Goal: Task Accomplishment & Management: Manage account settings

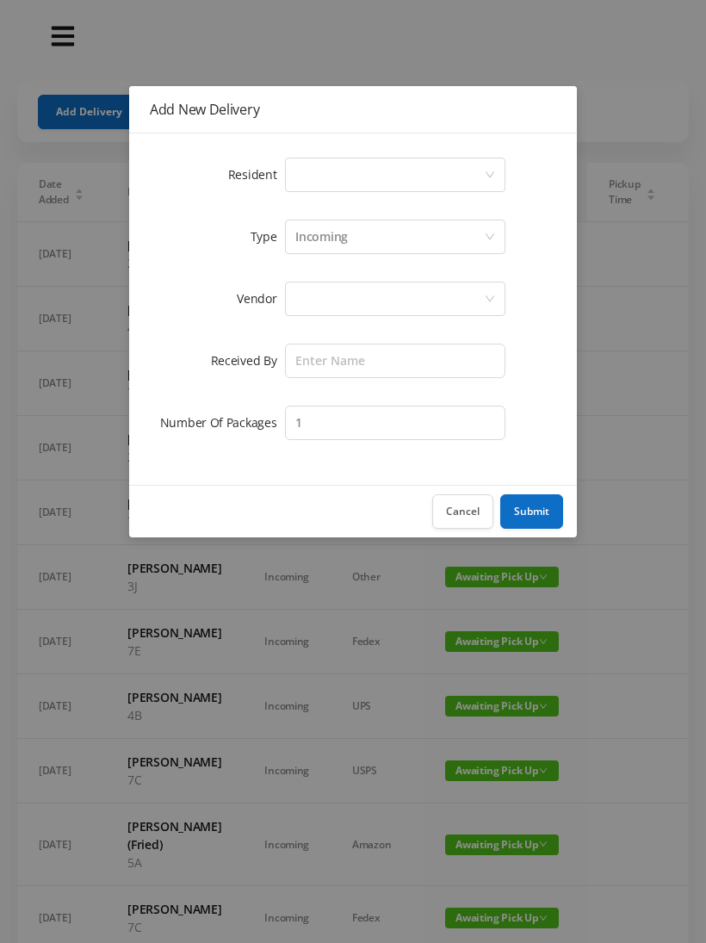
click at [332, 165] on div "Select a person" at bounding box center [389, 174] width 189 height 33
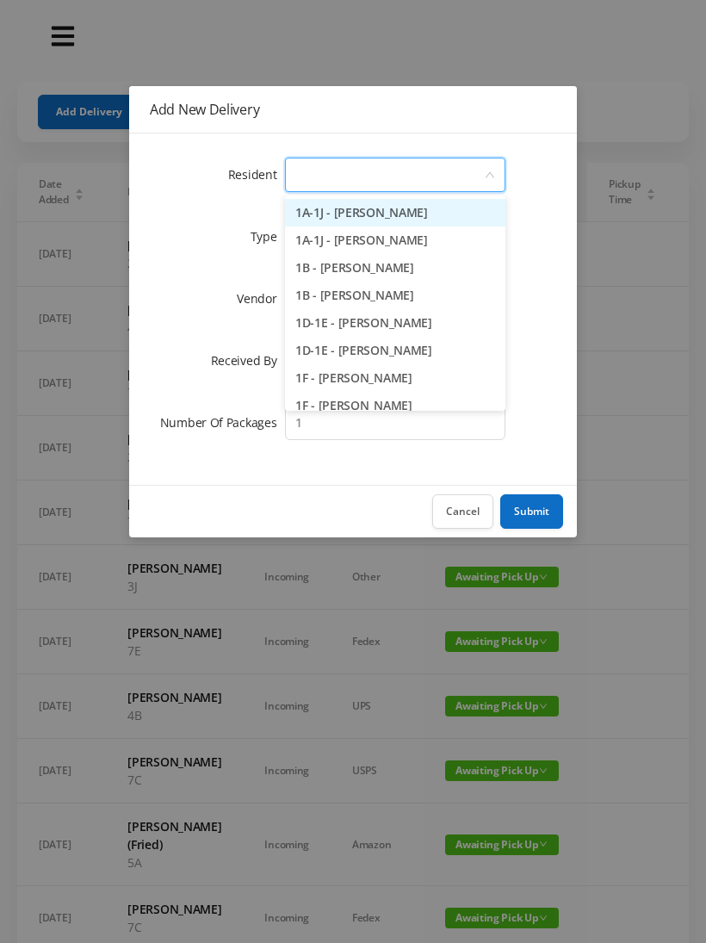
type input "4"
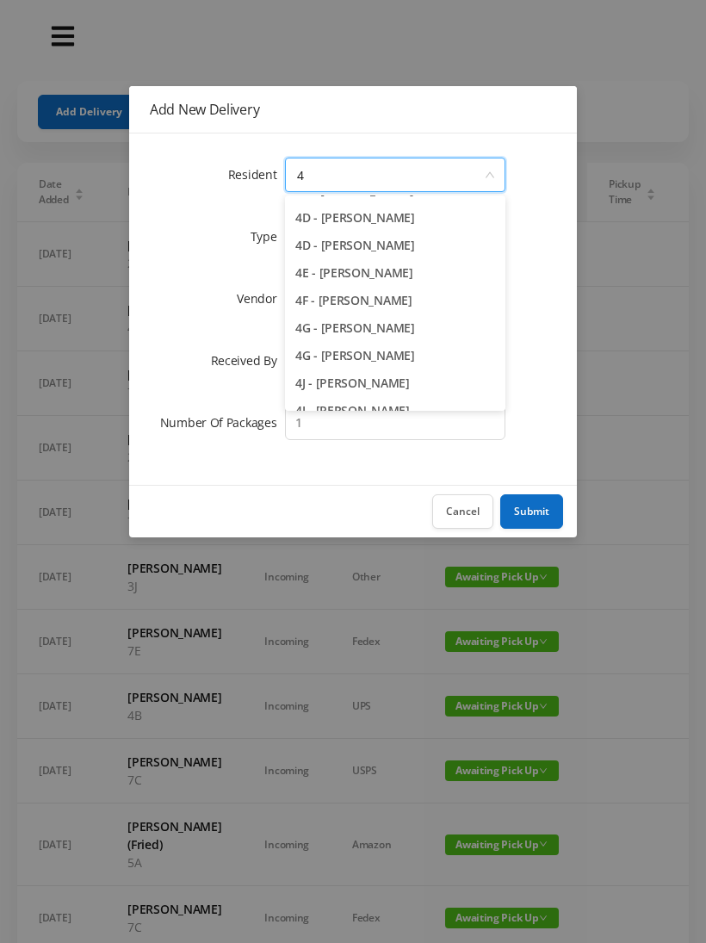
scroll to position [187, 0]
click at [394, 293] on li "4F - Rebecca Gildiner" at bounding box center [395, 302] width 220 height 28
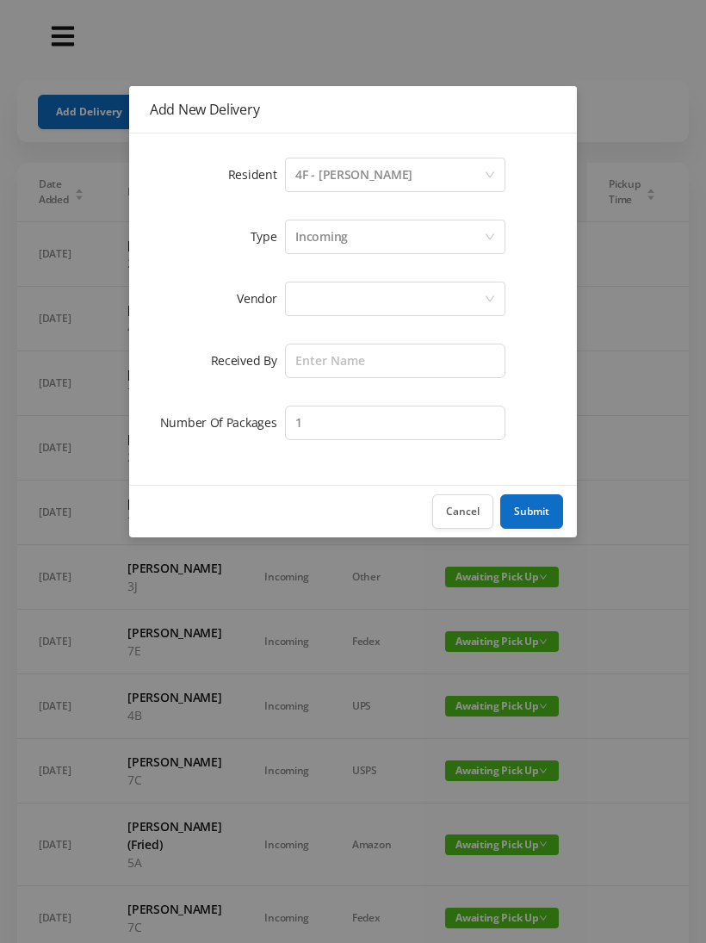
click at [326, 297] on div at bounding box center [389, 298] width 189 height 33
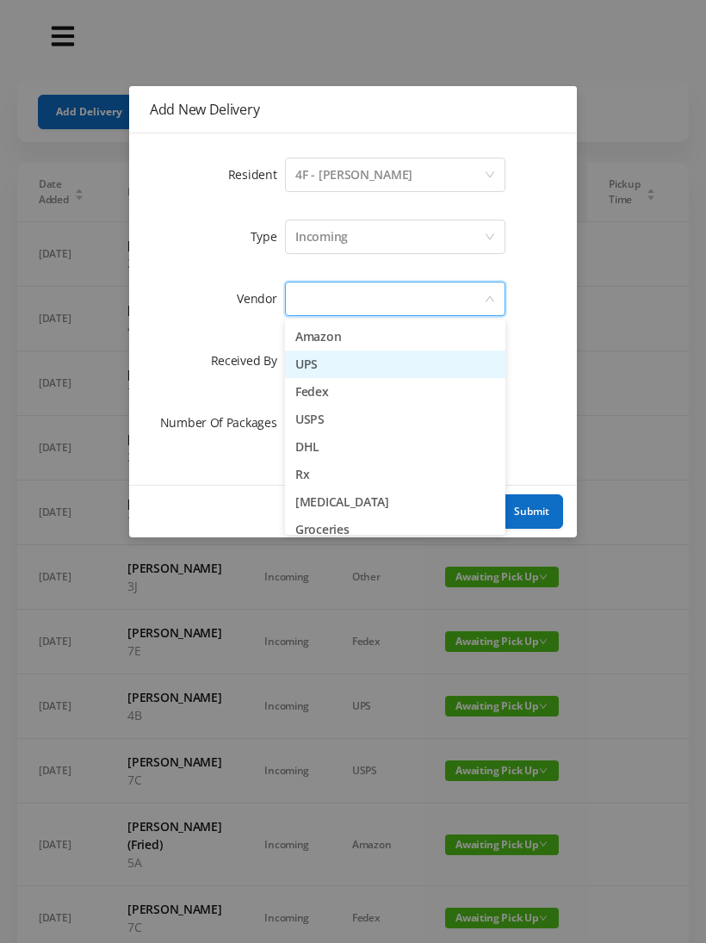
click at [348, 360] on li "UPS" at bounding box center [395, 364] width 220 height 28
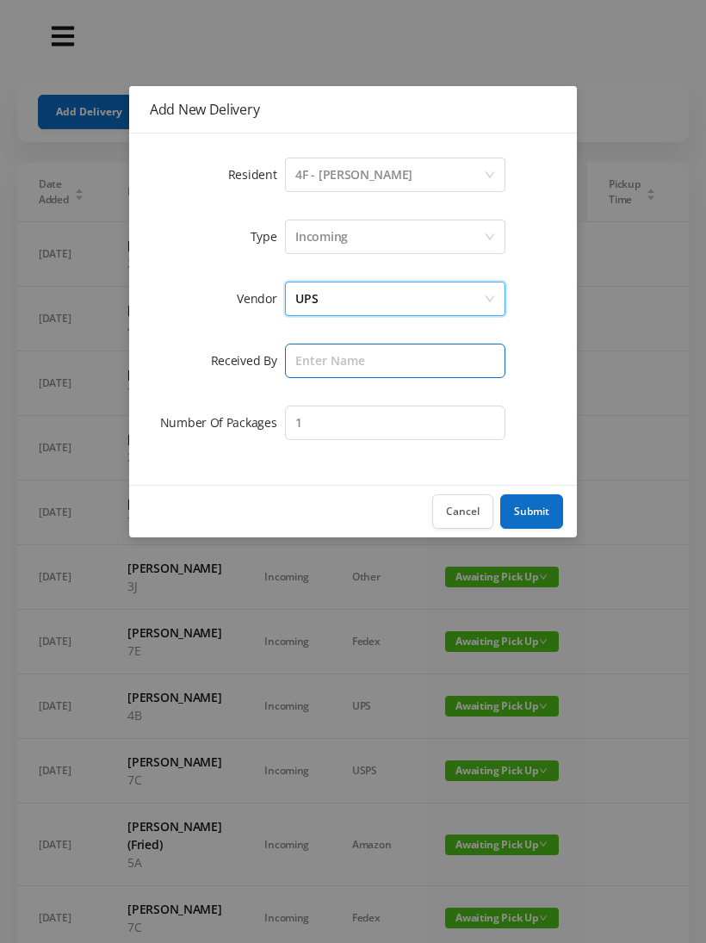
click at [313, 352] on input "text" at bounding box center [395, 361] width 220 height 34
type input "[PERSON_NAME]"
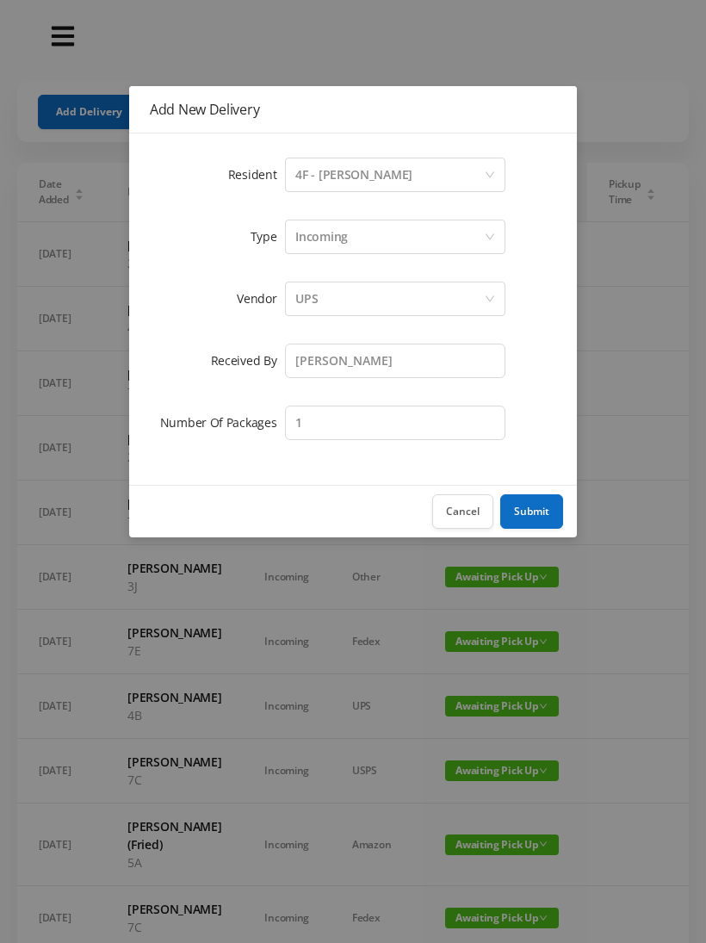
click at [538, 507] on button "Submit" at bounding box center [531, 511] width 63 height 34
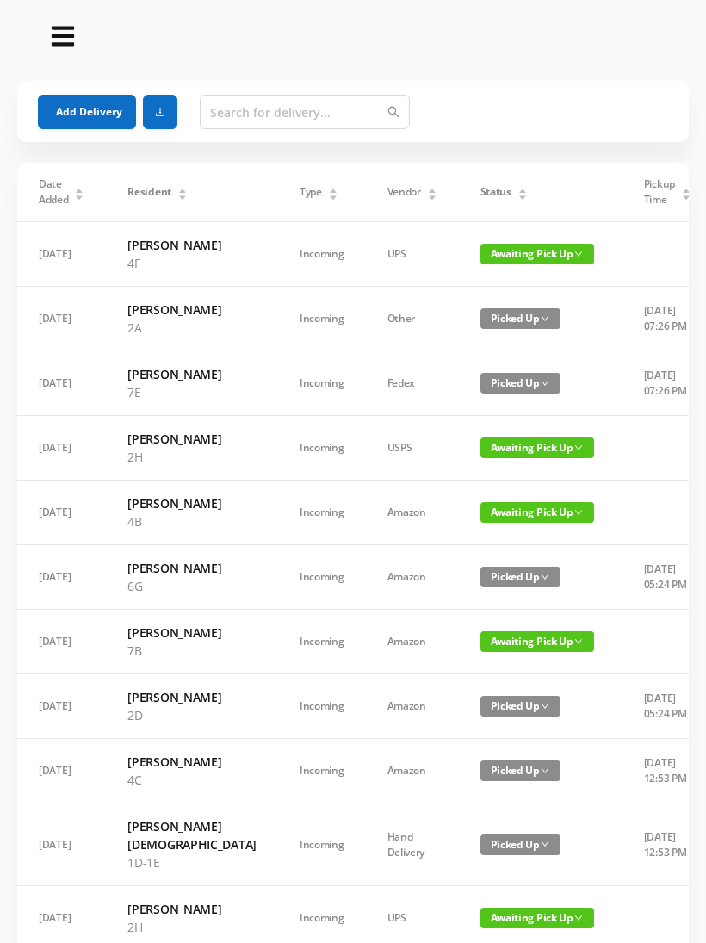
click at [495, 253] on span "Awaiting Pick Up" at bounding box center [538, 254] width 114 height 21
click at [500, 256] on span "Awaiting Pick Up" at bounding box center [538, 254] width 114 height 21
click at [473, 323] on link "Picked Up" at bounding box center [487, 324] width 112 height 28
click at [89, 96] on button "Add Delivery" at bounding box center [87, 112] width 98 height 34
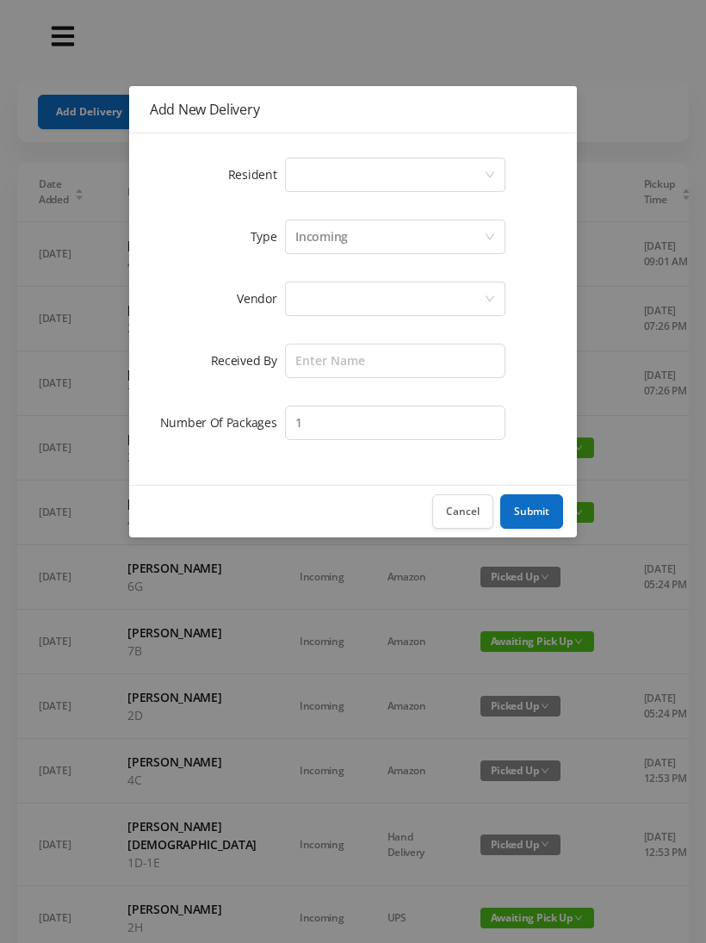
click at [313, 162] on div "Select a person" at bounding box center [389, 174] width 189 height 33
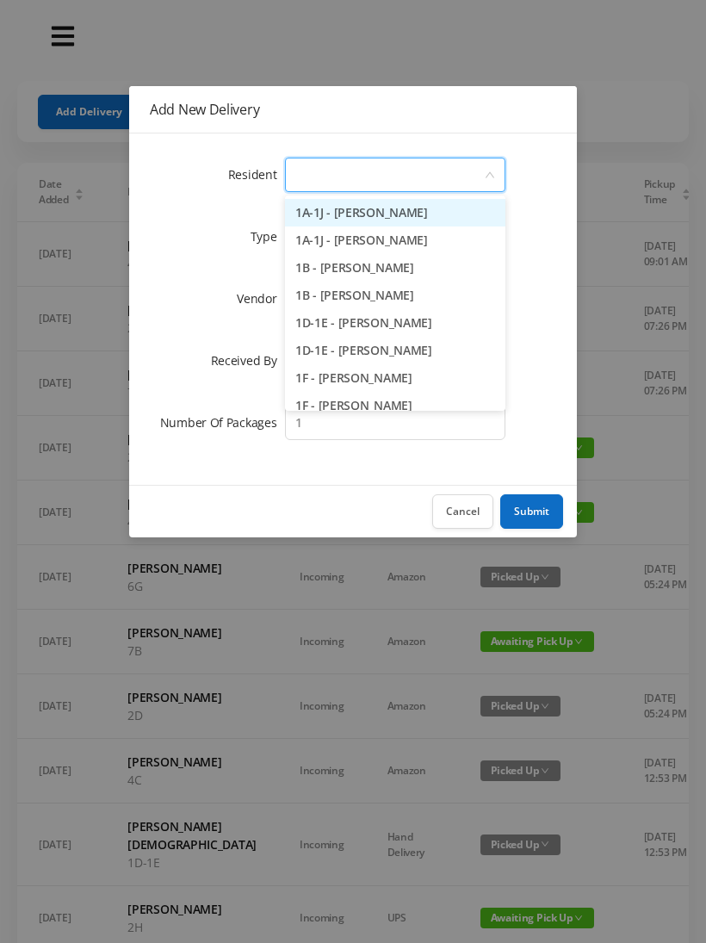
type input "4"
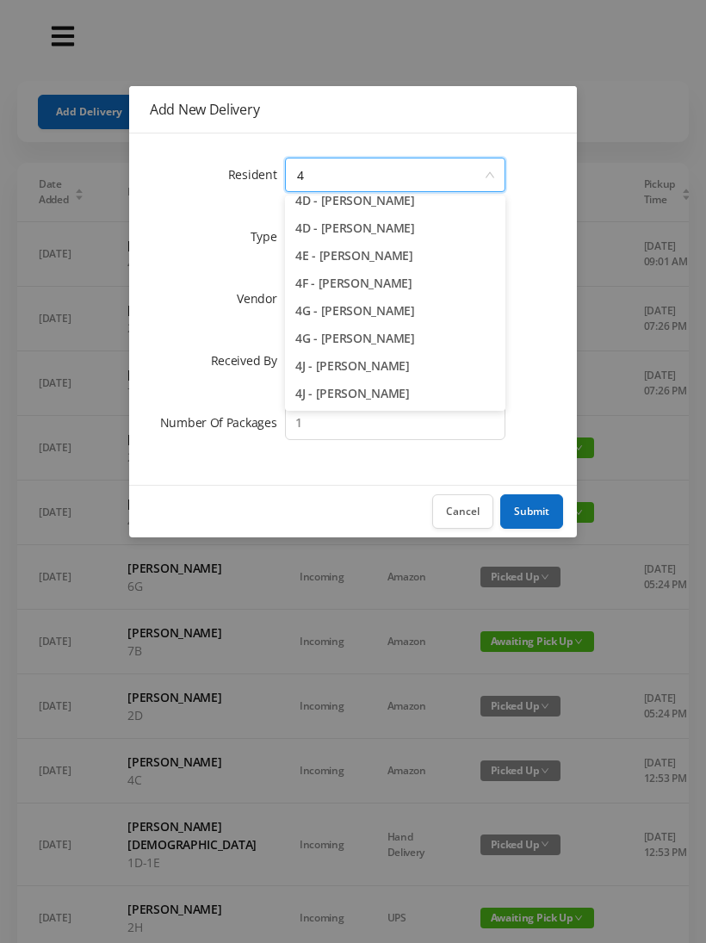
scroll to position [205, 0]
click at [373, 282] on li "4F - [PERSON_NAME]" at bounding box center [395, 284] width 220 height 28
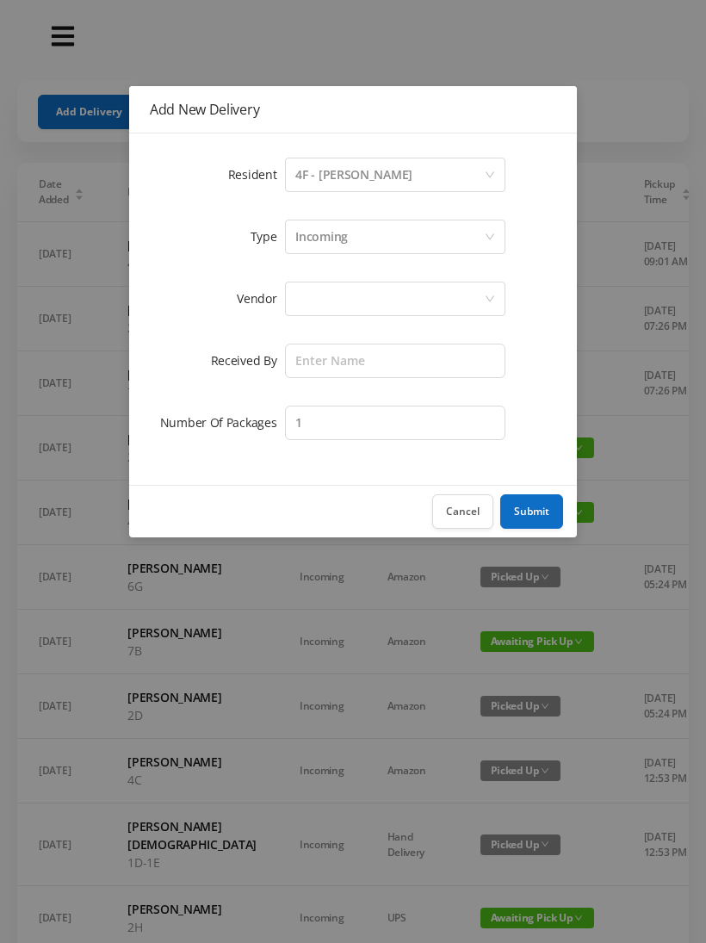
click at [350, 240] on div "Incoming" at bounding box center [389, 236] width 189 height 33
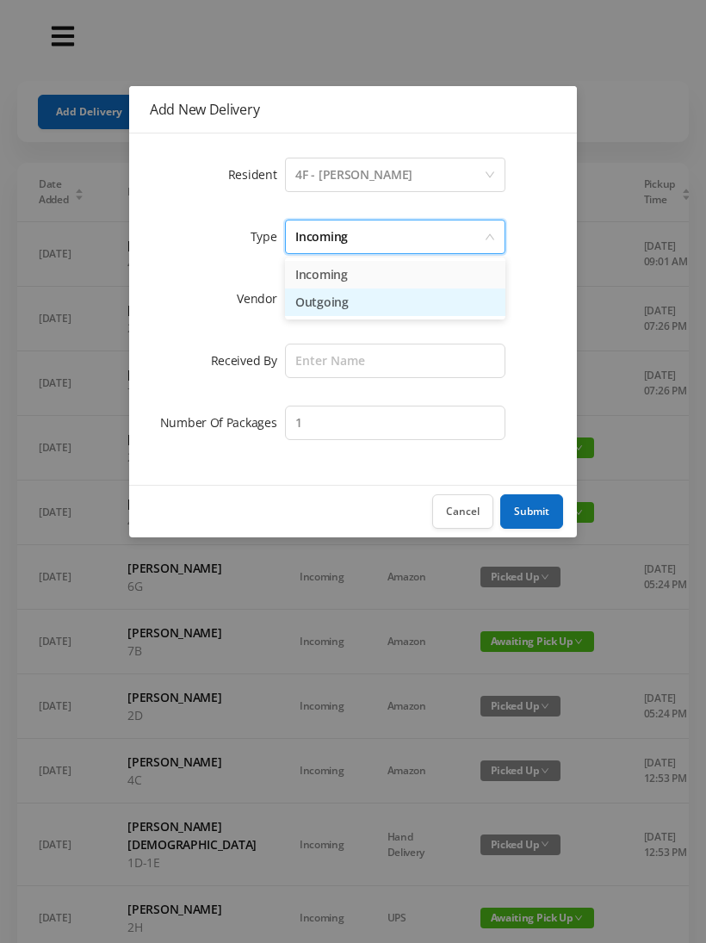
click at [345, 300] on li "Outgoing" at bounding box center [395, 302] width 220 height 28
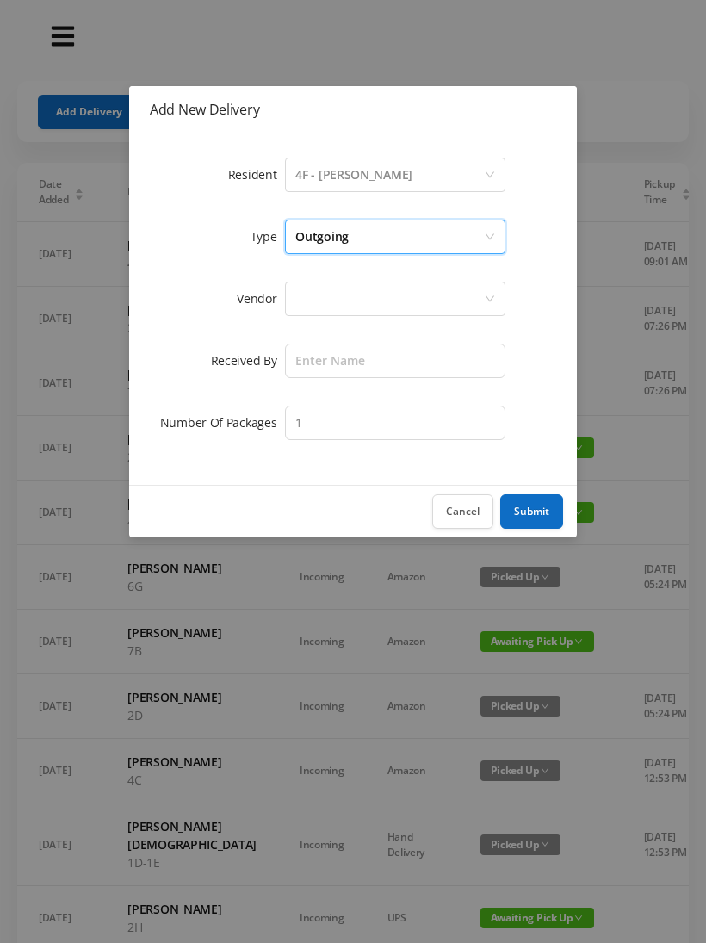
click at [318, 300] on div at bounding box center [389, 298] width 189 height 33
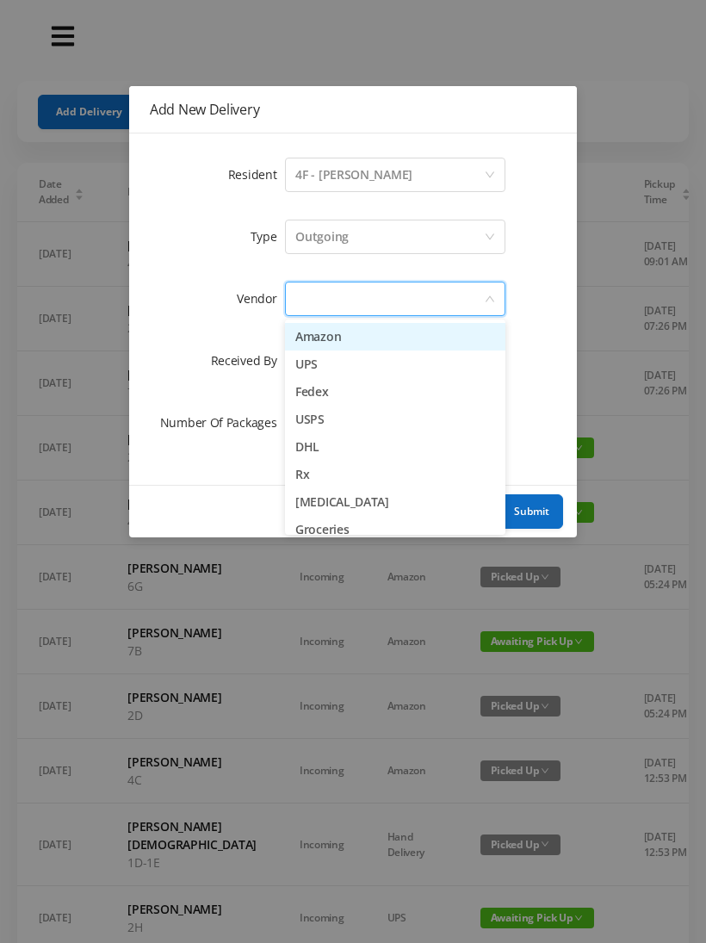
click at [341, 369] on li "UPS" at bounding box center [395, 364] width 220 height 28
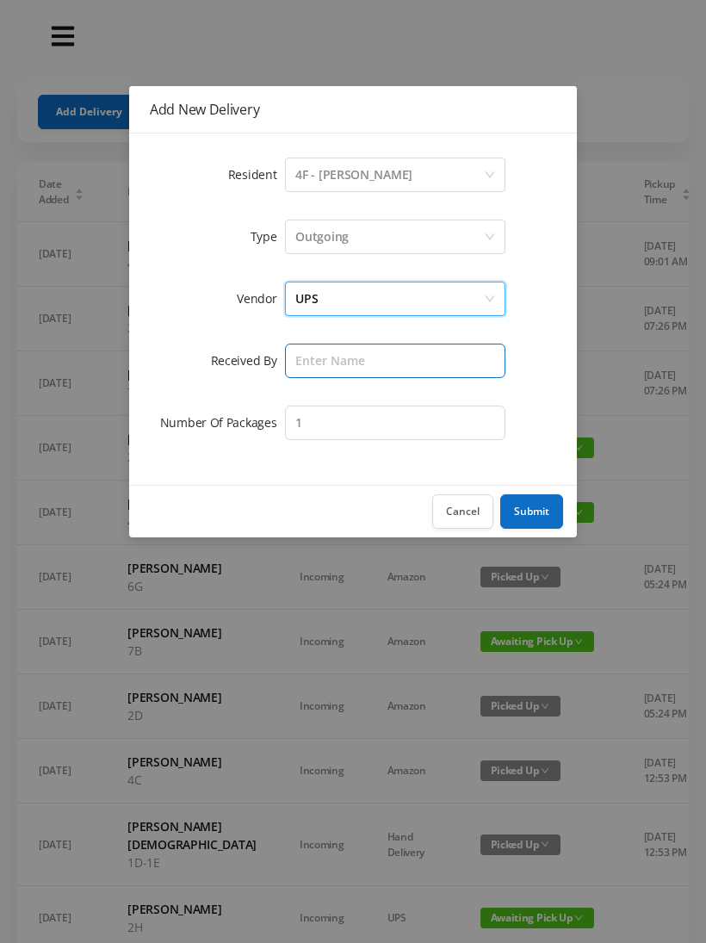
click at [317, 354] on input "text" at bounding box center [395, 361] width 220 height 34
type input "[PERSON_NAME]"
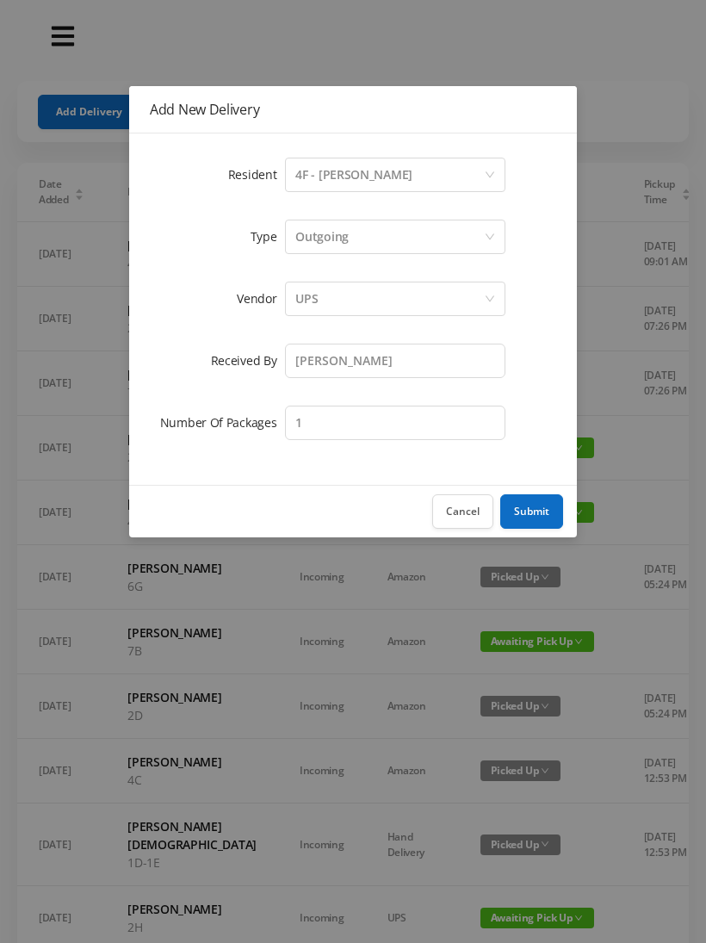
click at [538, 506] on button "Submit" at bounding box center [531, 511] width 63 height 34
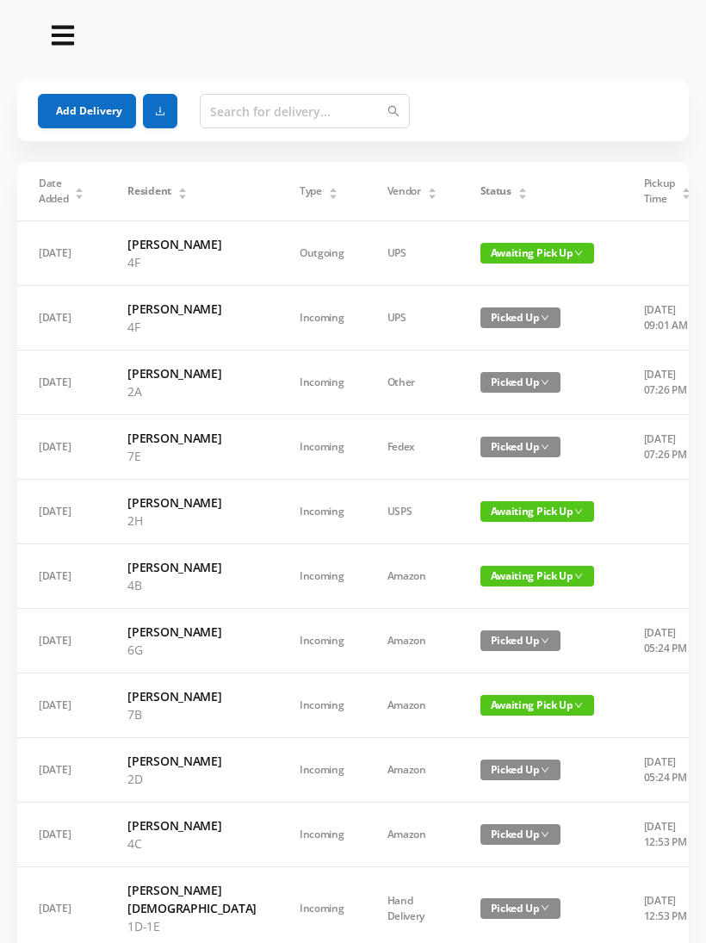
scroll to position [0, 0]
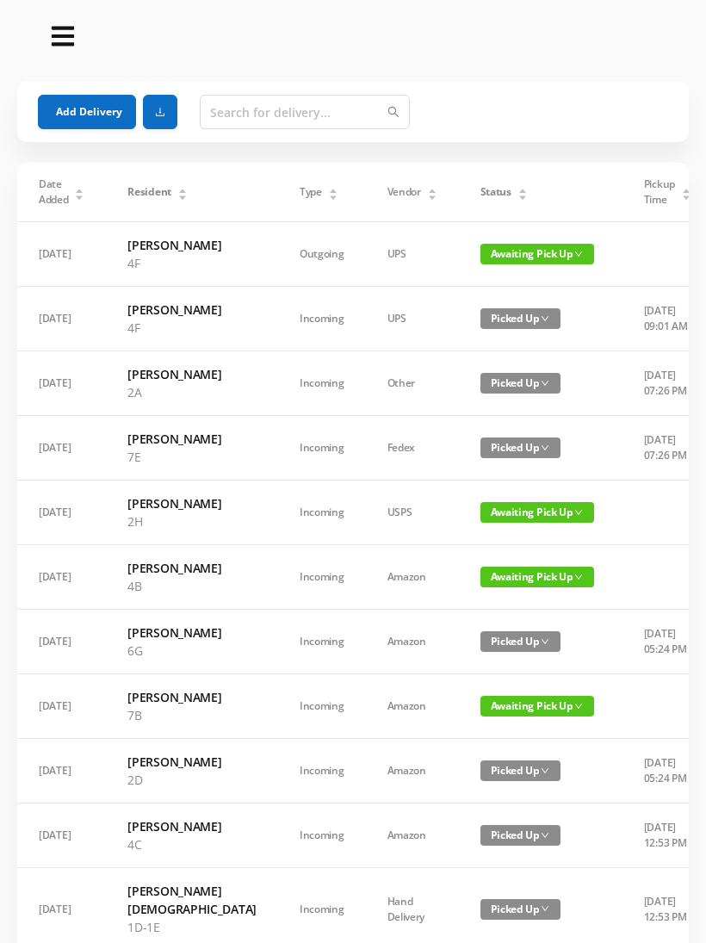
click at [68, 115] on button "Add Delivery" at bounding box center [87, 112] width 98 height 34
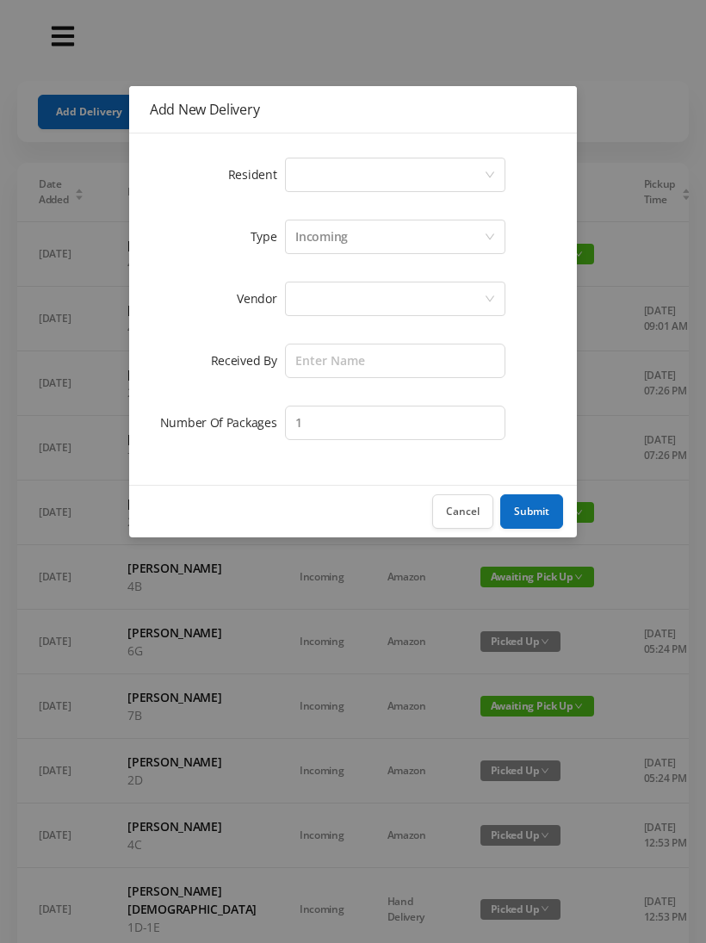
click at [332, 170] on div "Select a person" at bounding box center [389, 174] width 189 height 33
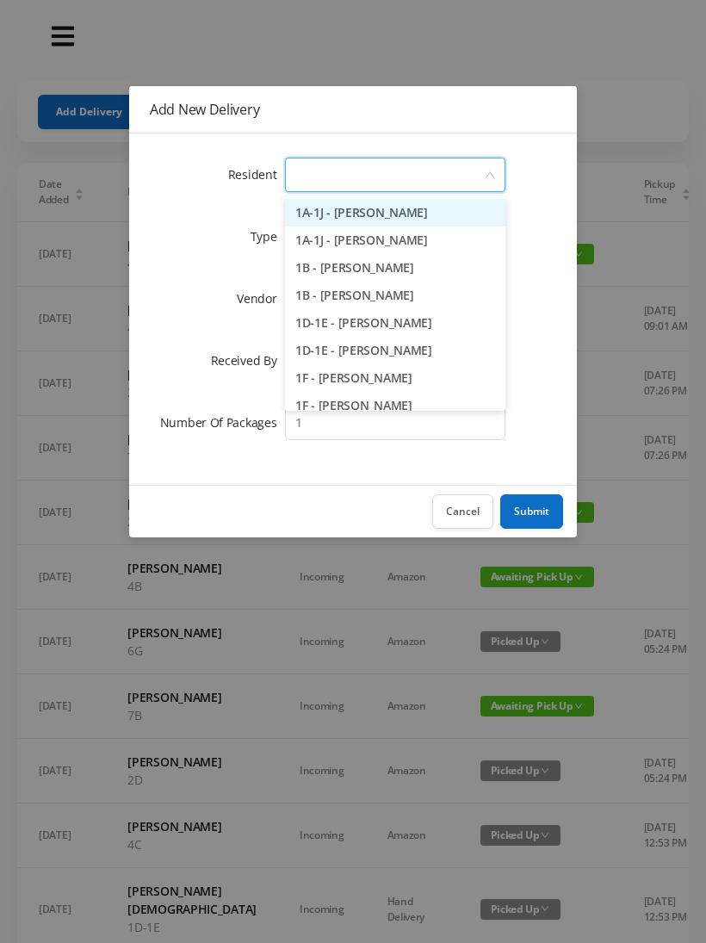
type input "8"
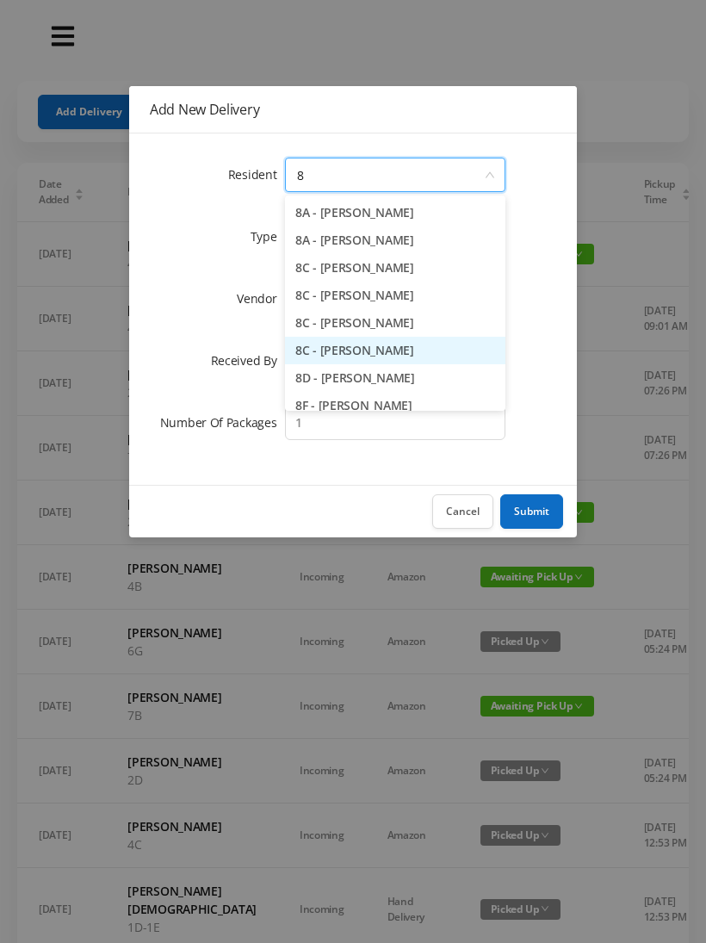
click at [416, 354] on li "8C - Karolina Lukasiewicz" at bounding box center [395, 351] width 220 height 28
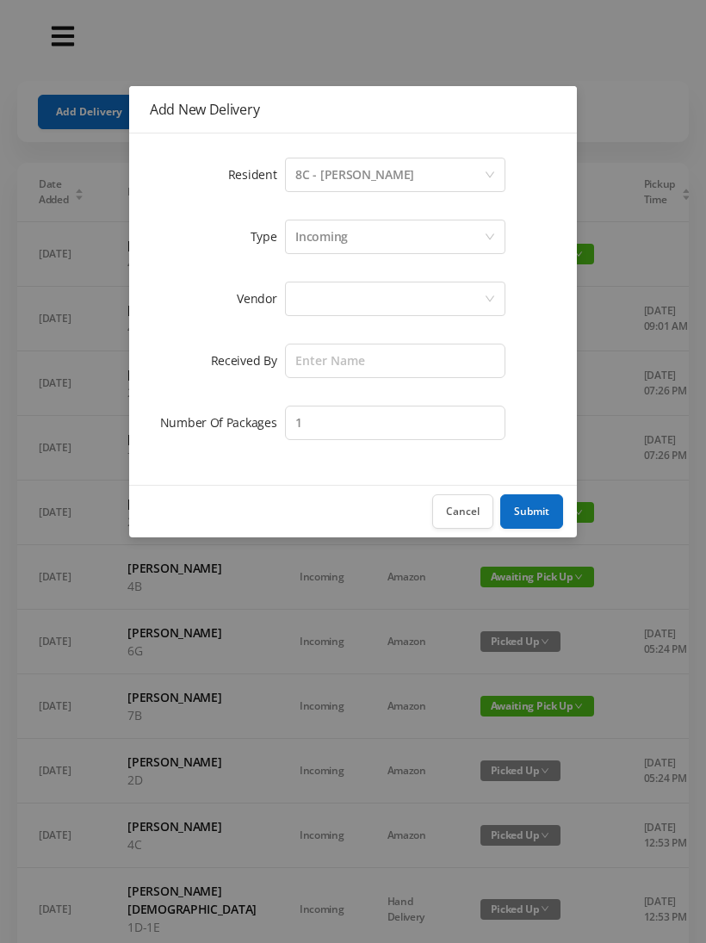
click at [327, 296] on div at bounding box center [389, 298] width 189 height 33
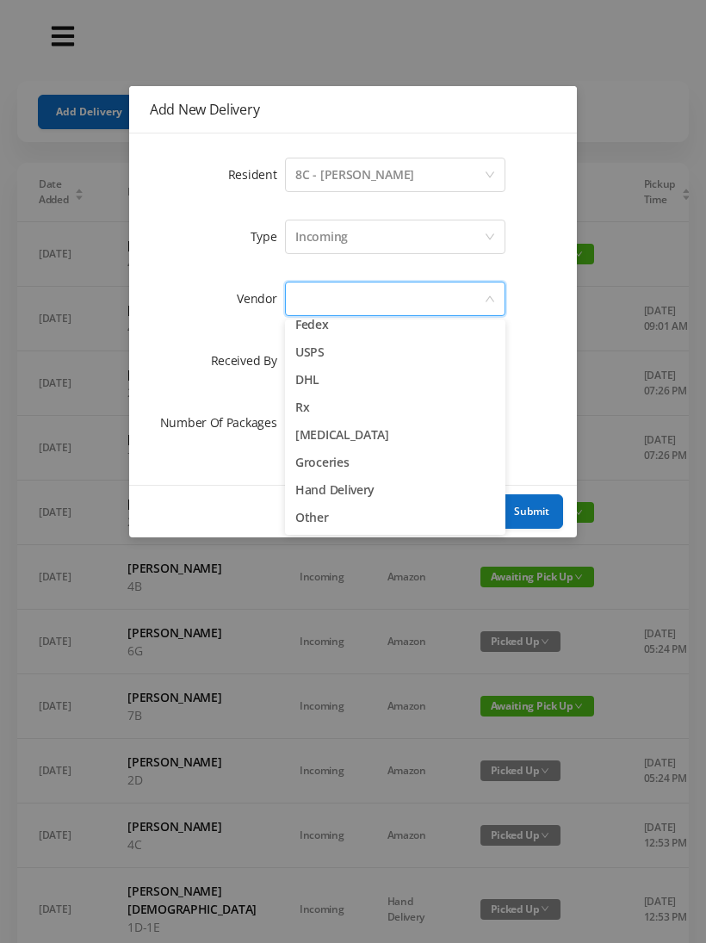
scroll to position [67, 0]
click at [322, 524] on li "Other" at bounding box center [395, 518] width 220 height 28
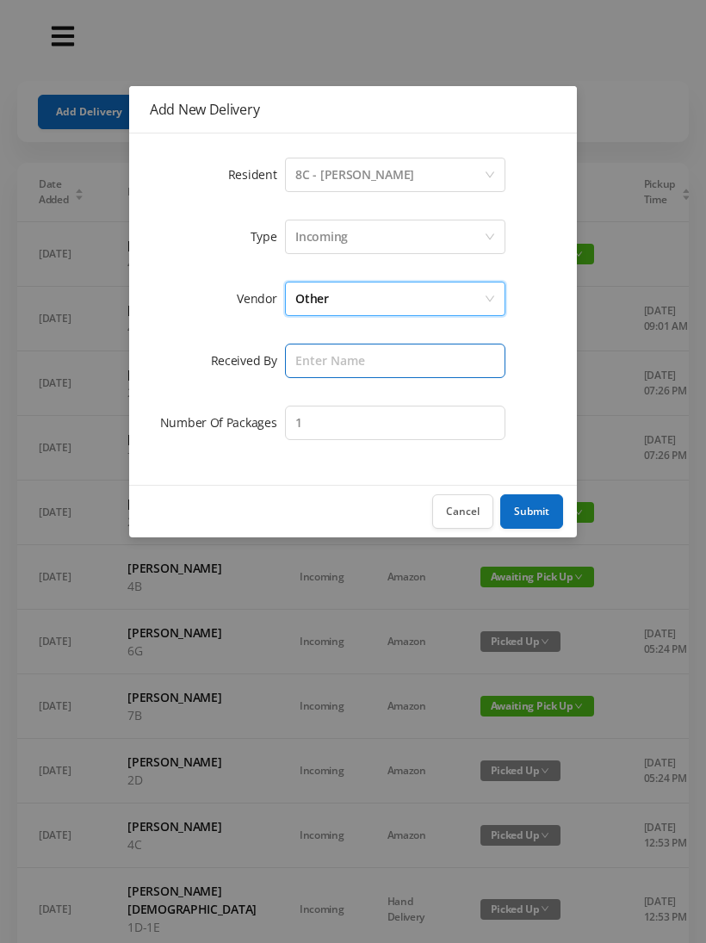
click at [338, 353] on input "text" at bounding box center [395, 361] width 220 height 34
type input "[PERSON_NAME]"
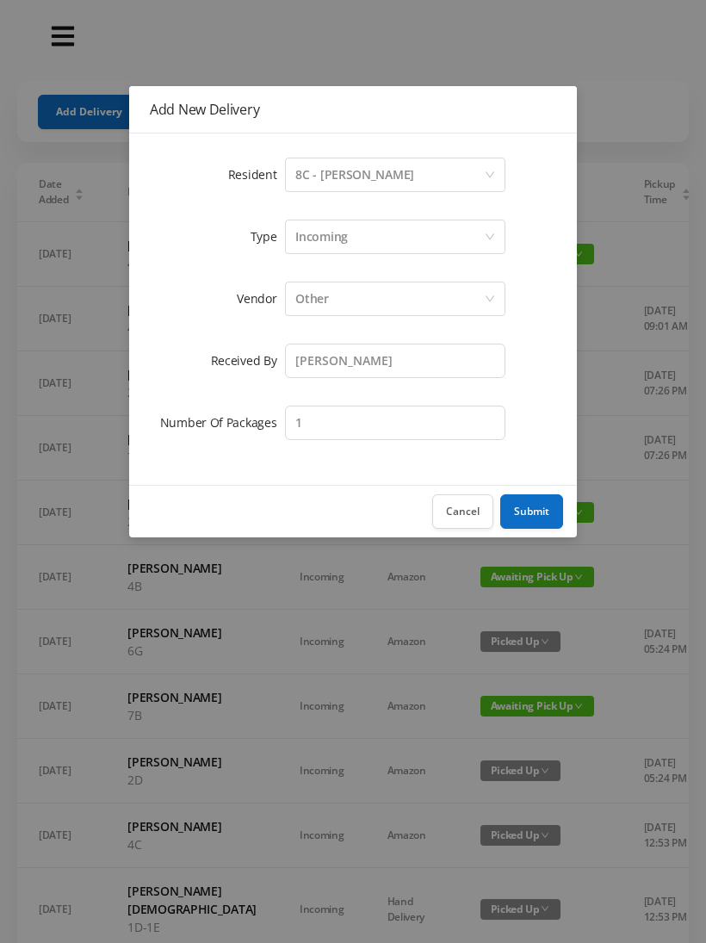
click at [534, 506] on button "Submit" at bounding box center [531, 511] width 63 height 34
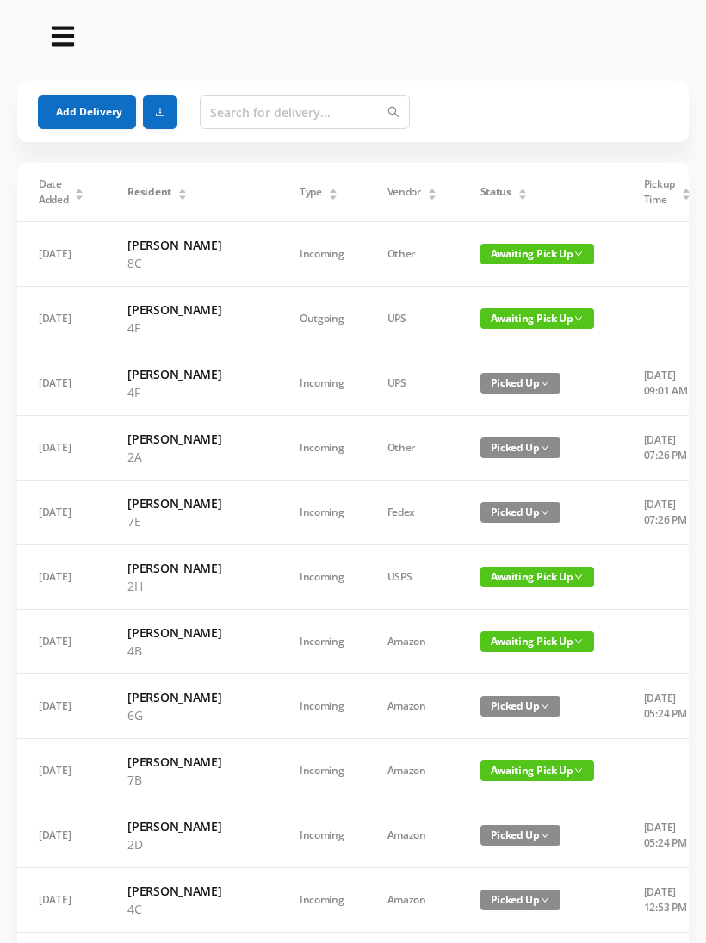
click at [481, 200] on div "Status" at bounding box center [504, 192] width 47 height 16
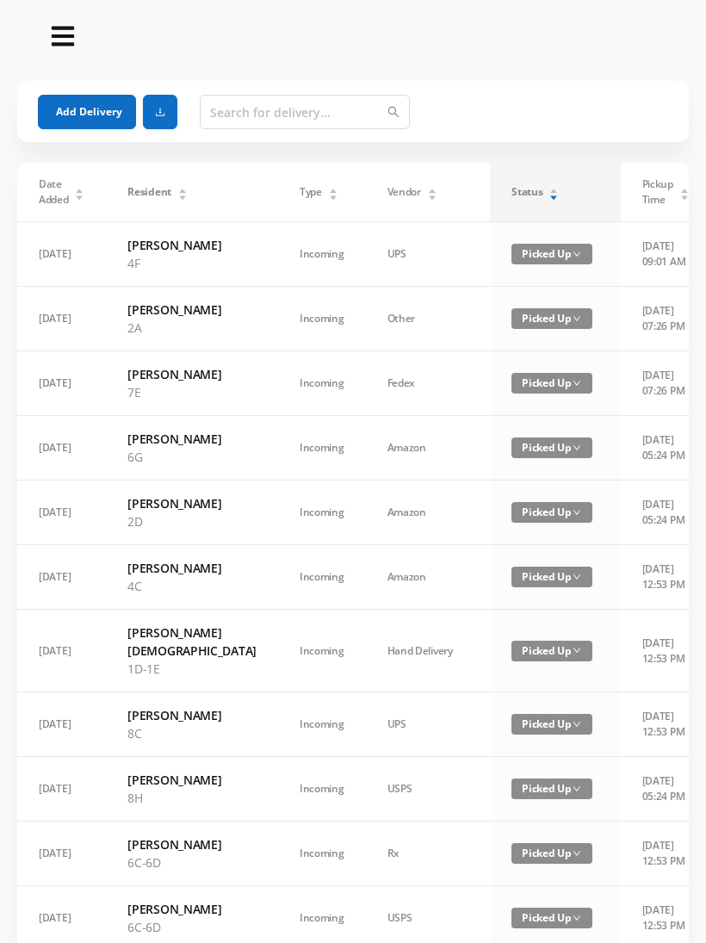
click at [512, 200] on div "Status" at bounding box center [535, 192] width 47 height 16
